Goal: Transaction & Acquisition: Purchase product/service

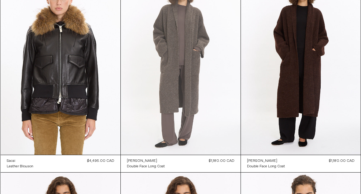
scroll to position [61, 0]
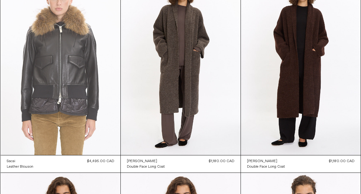
click at [81, 56] on at bounding box center [61, 65] width 120 height 180
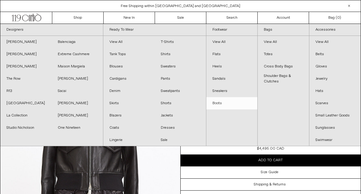
click at [221, 106] on link "Boots" at bounding box center [231, 103] width 51 height 12
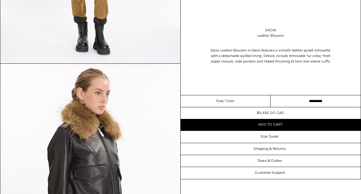
scroll to position [424, 0]
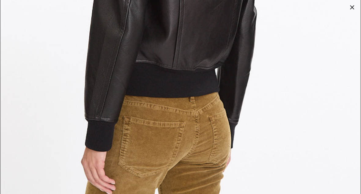
scroll to position [3388, 0]
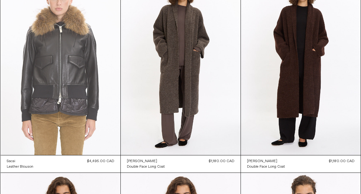
click at [72, 84] on at bounding box center [61, 65] width 120 height 180
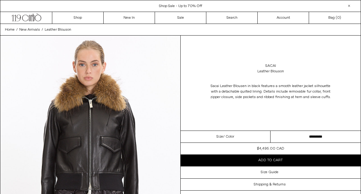
click at [290, 136] on select "**********" at bounding box center [316, 137] width 90 height 12
click at [123, 14] on link "New In" at bounding box center [129, 18] width 51 height 12
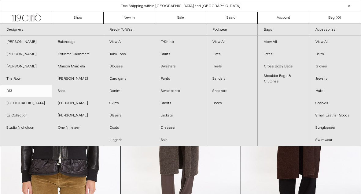
click at [10, 93] on link "R13" at bounding box center [25, 91] width 51 height 12
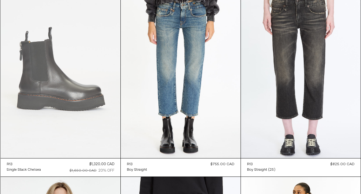
scroll to position [1840, 0]
click at [76, 89] on at bounding box center [61, 68] width 120 height 180
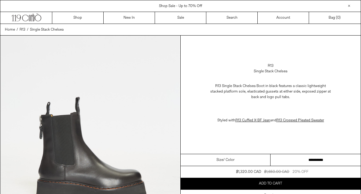
click at [297, 160] on select "**********" at bounding box center [316, 160] width 90 height 12
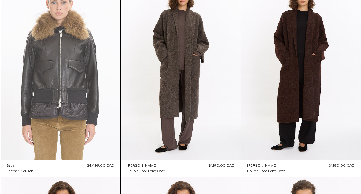
scroll to position [57, 0]
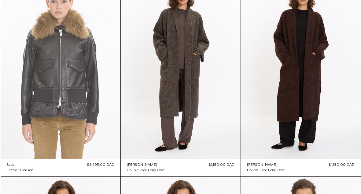
click at [92, 104] on at bounding box center [61, 69] width 120 height 180
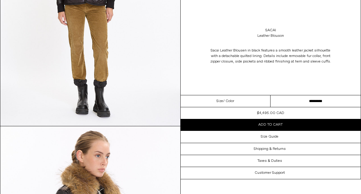
scroll to position [368, 0]
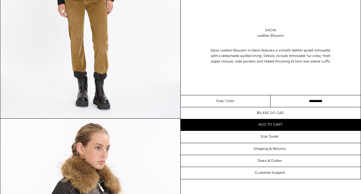
click at [104, 98] on img at bounding box center [90, 5] width 180 height 225
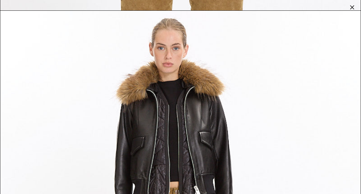
scroll to position [4039, 0]
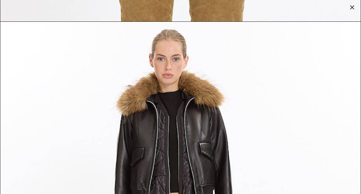
click at [355, 5] on div at bounding box center [352, 7] width 9 height 9
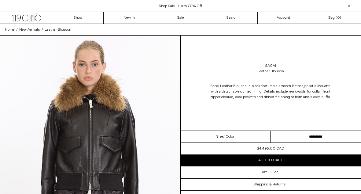
scroll to position [0, 0]
click at [137, 15] on link "New In" at bounding box center [129, 18] width 51 height 12
